Goal: Information Seeking & Learning: Learn about a topic

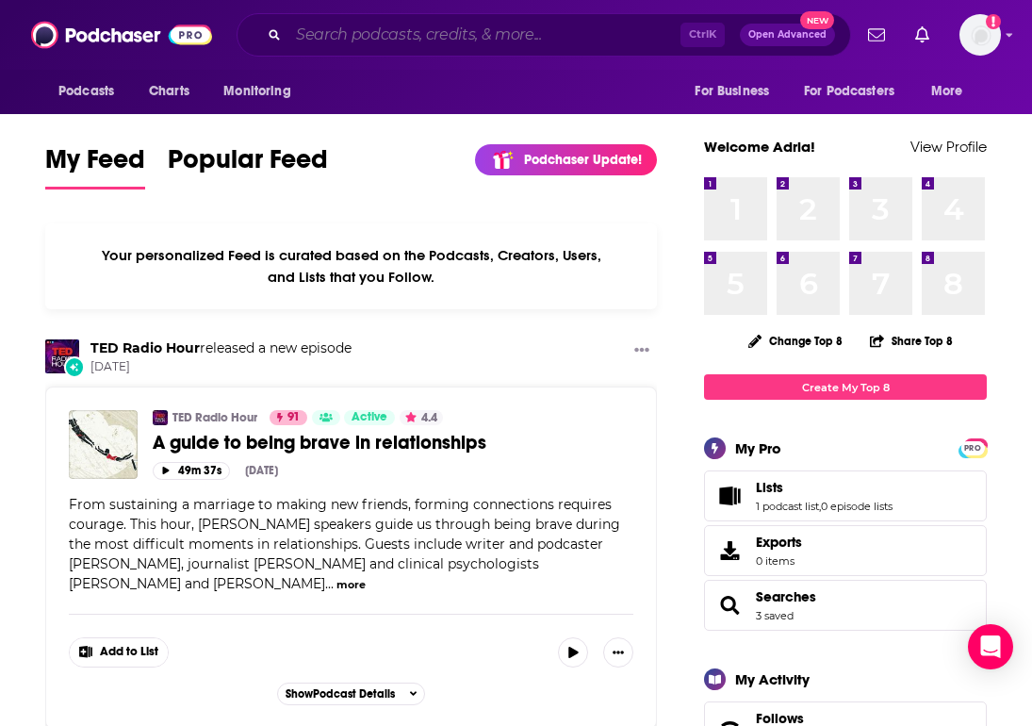
click at [494, 32] on input "Search podcasts, credits, & more..." at bounding box center [484, 35] width 392 height 30
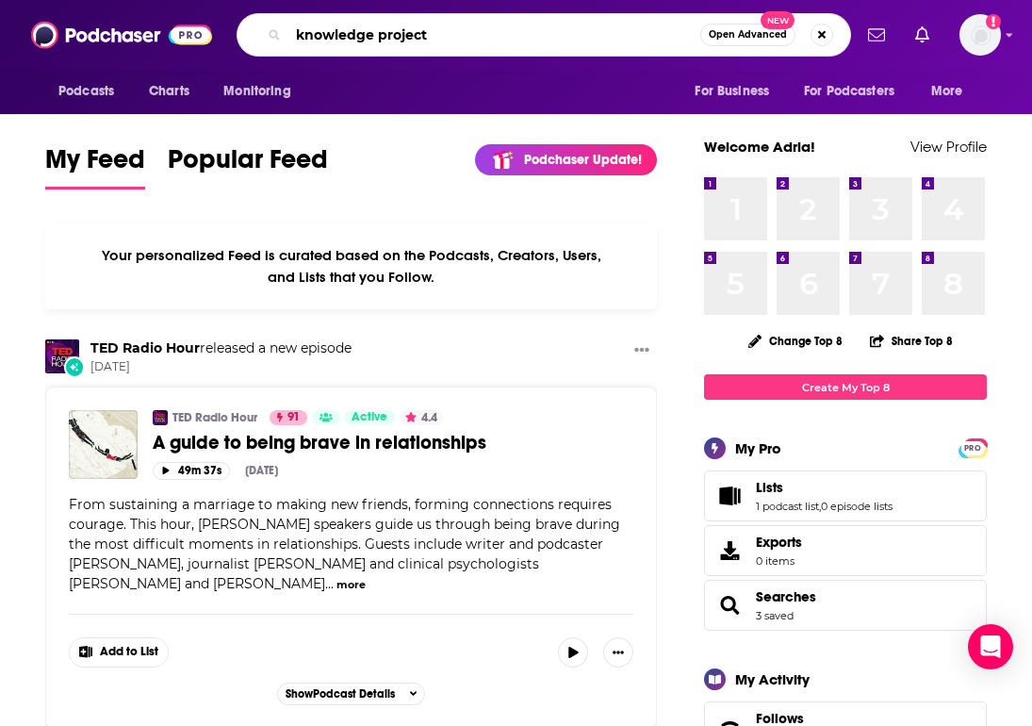
type input "knowledge project"
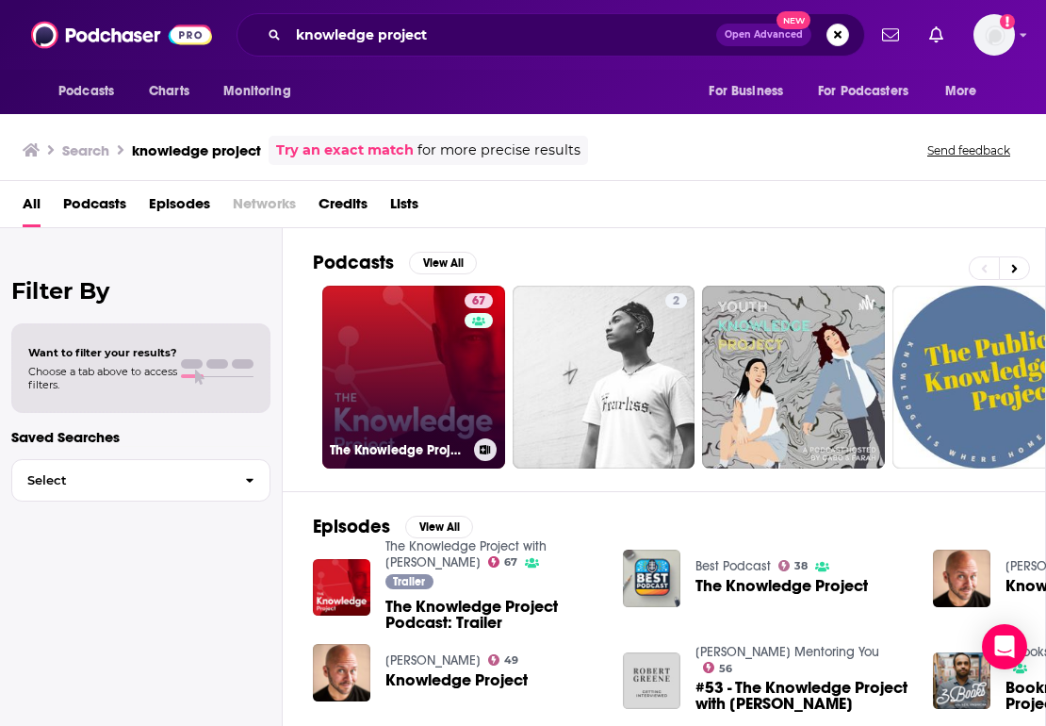
click at [405, 368] on link "67 The Knowledge Project with [PERSON_NAME]" at bounding box center [413, 377] width 183 height 183
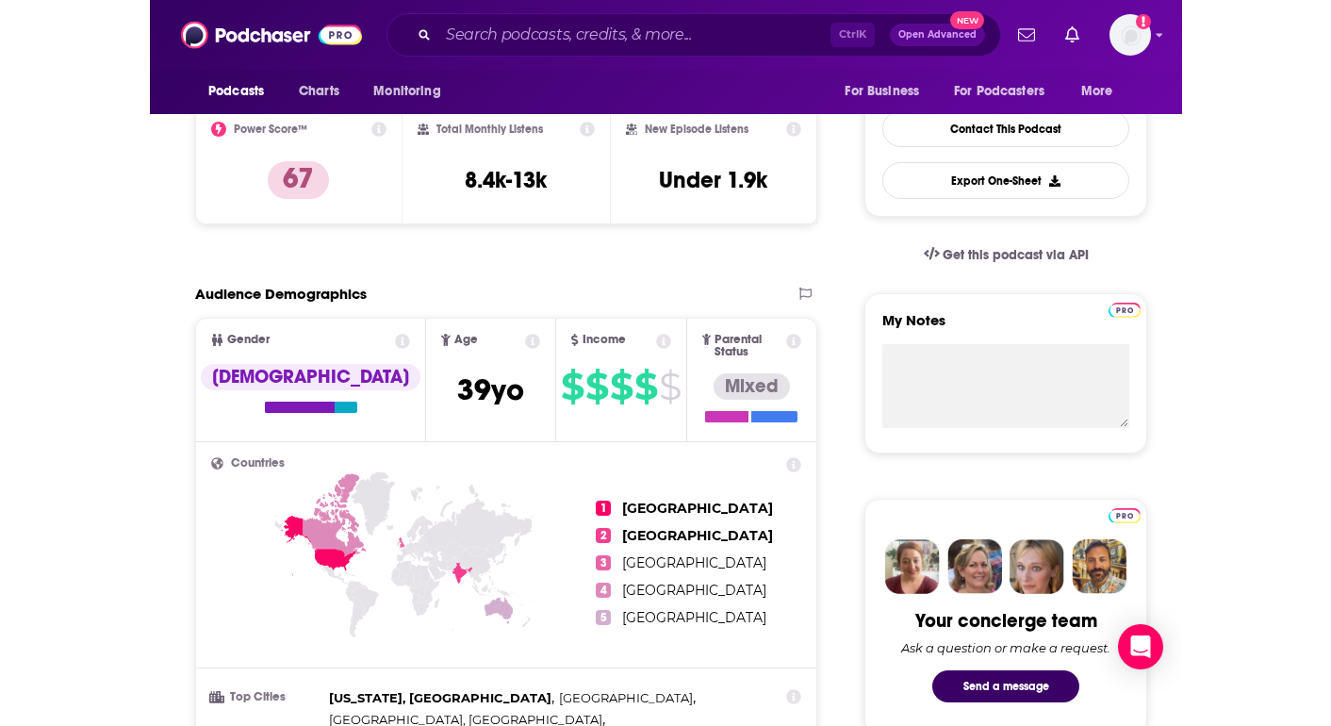
scroll to position [1106, 0]
